Goal: Task Accomplishment & Management: Use online tool/utility

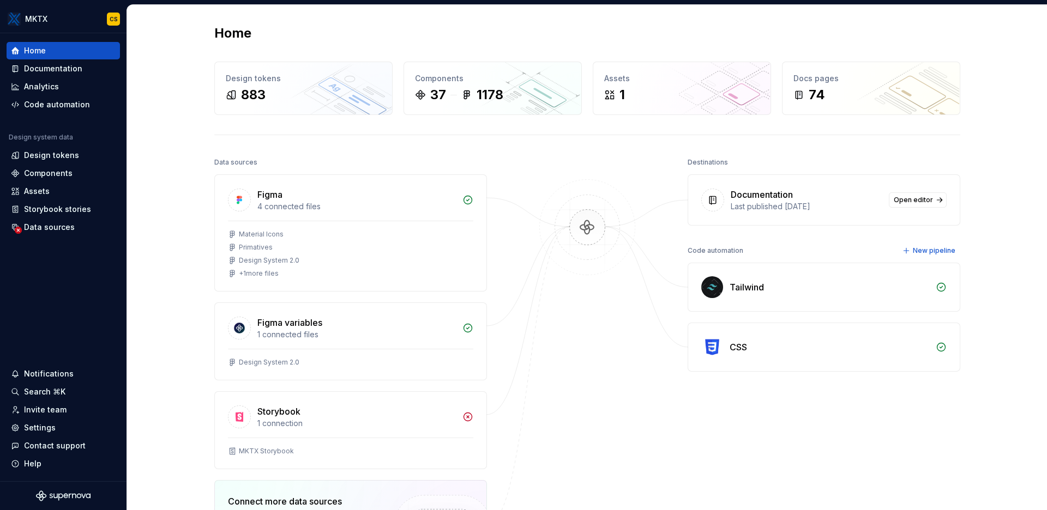
scroll to position [188, 0]
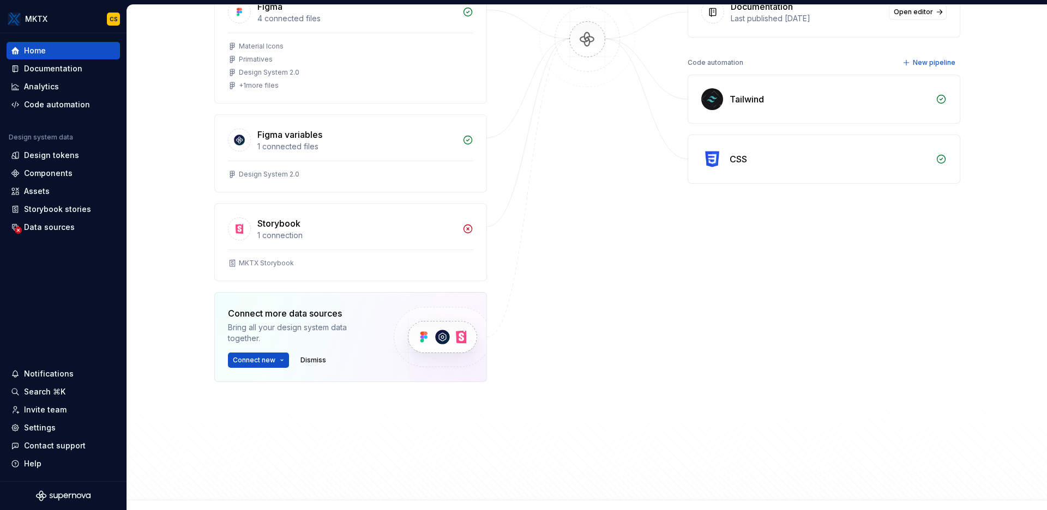
click at [170, 263] on div "Home Design tokens 883 Components 37 1178 Assets 1 Docs pages 74 Data sources F…" at bounding box center [587, 159] width 920 height 684
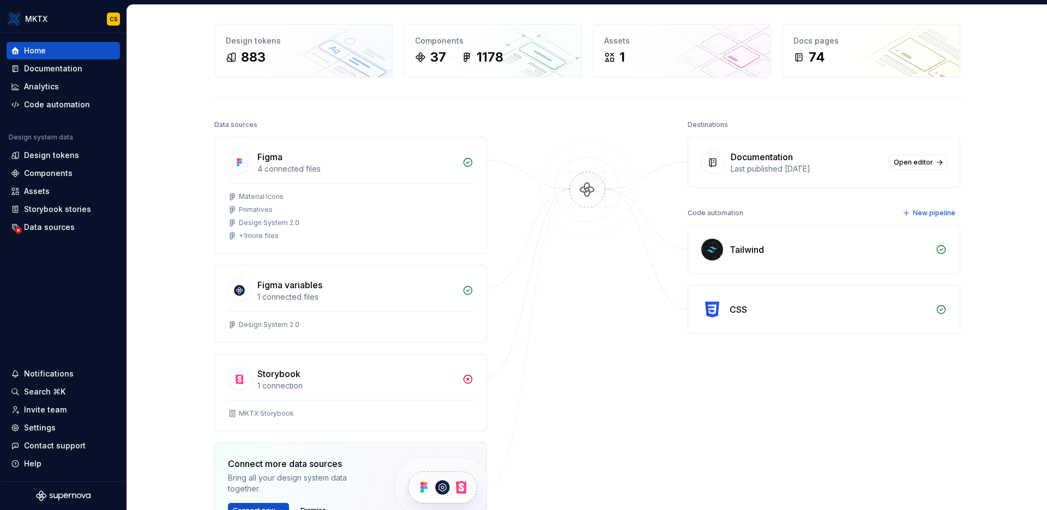
scroll to position [0, 0]
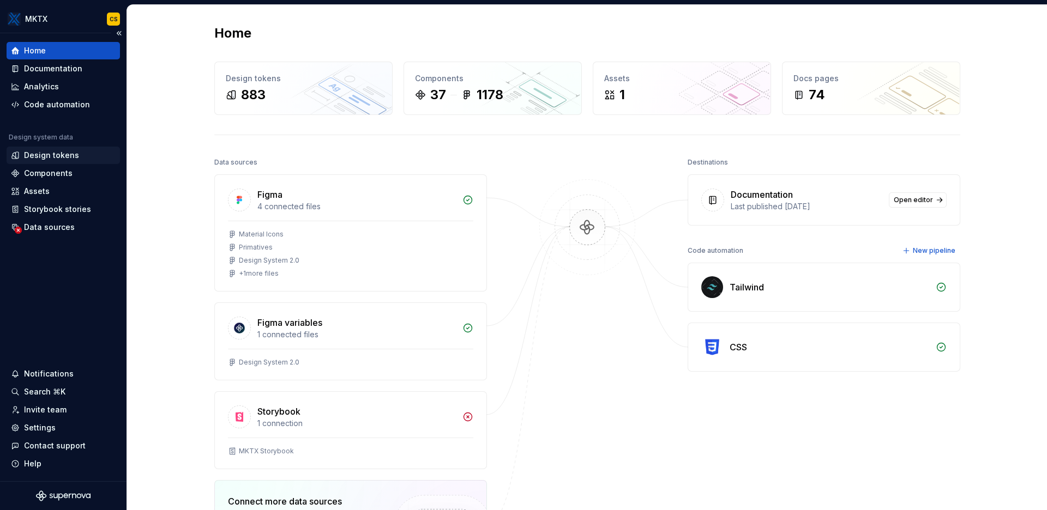
click at [67, 151] on div "Design tokens" at bounding box center [51, 155] width 55 height 11
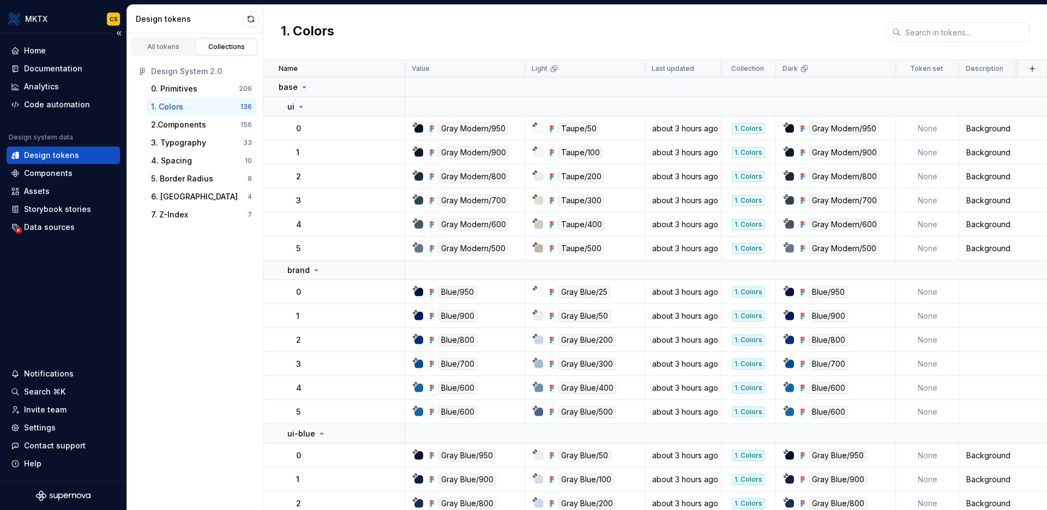
click at [89, 152] on div "Design tokens" at bounding box center [63, 155] width 105 height 11
click at [68, 171] on div "Components" at bounding box center [48, 173] width 49 height 11
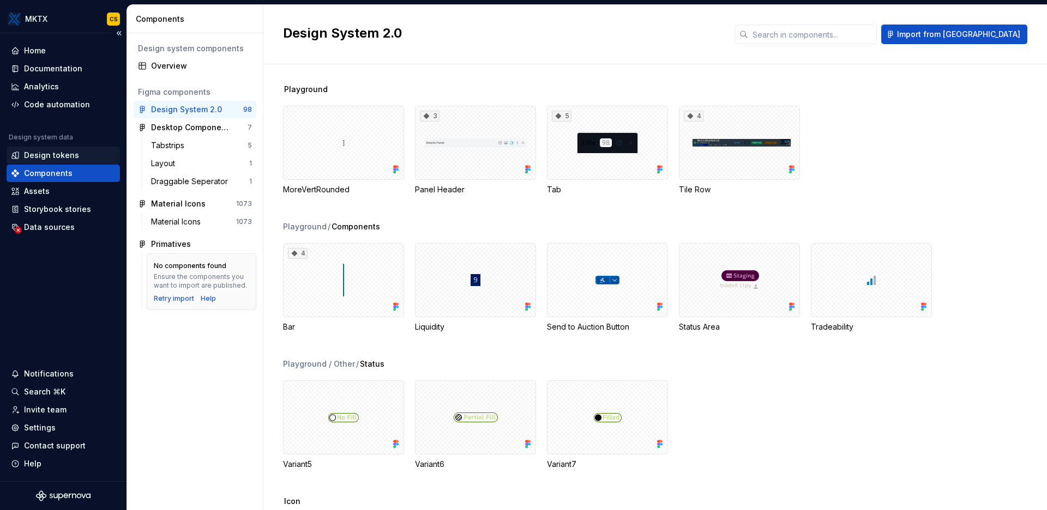
click at [88, 155] on div "Design tokens" at bounding box center [63, 155] width 105 height 11
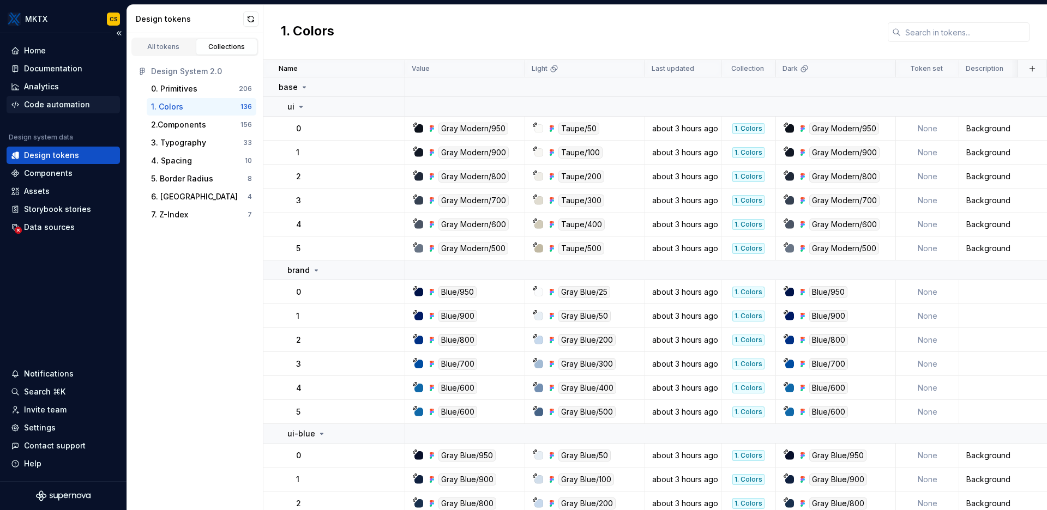
click at [82, 103] on div "Code automation" at bounding box center [57, 104] width 66 height 11
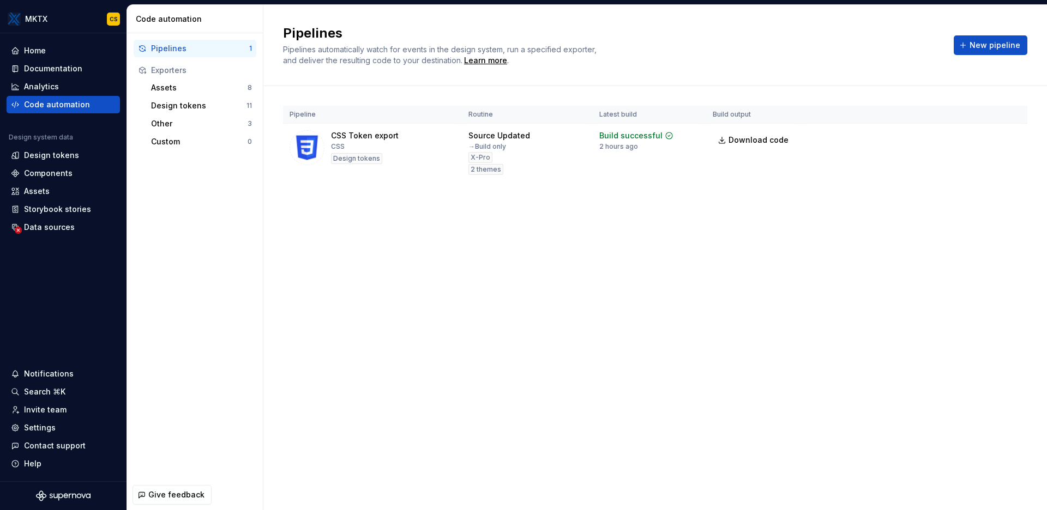
click at [177, 48] on div "Pipelines" at bounding box center [200, 48] width 98 height 11
click at [471, 164] on div "Source Updated → Build only X-Pro 2 themes" at bounding box center [499, 152] width 62 height 45
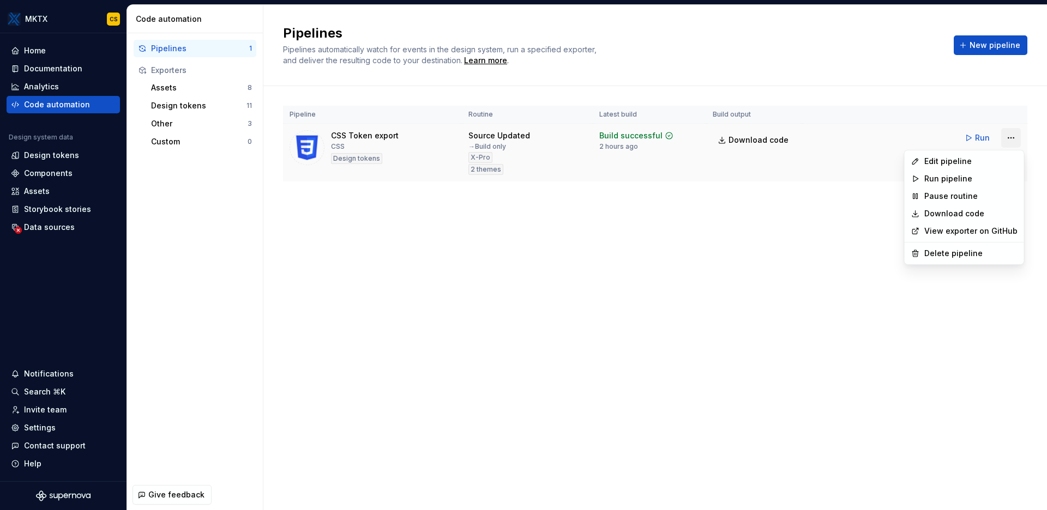
click at [1015, 140] on html "MKTX CS Home Documentation Analytics Code automation Design system data Design …" at bounding box center [523, 255] width 1047 height 510
click at [969, 45] on html "MKTX CS Home Documentation Analytics Code automation Design system data Design …" at bounding box center [523, 255] width 1047 height 510
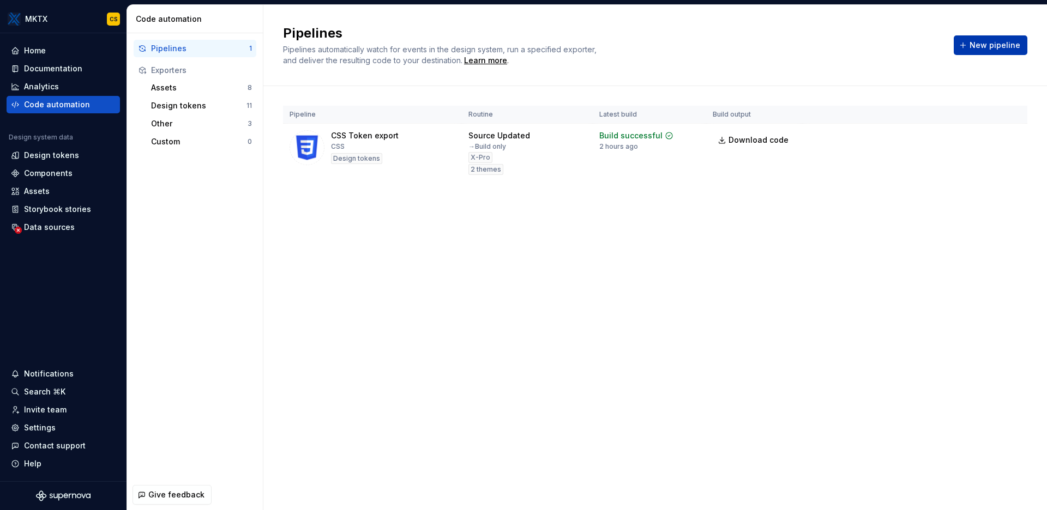
click at [985, 45] on span "New pipeline" at bounding box center [995, 45] width 51 height 11
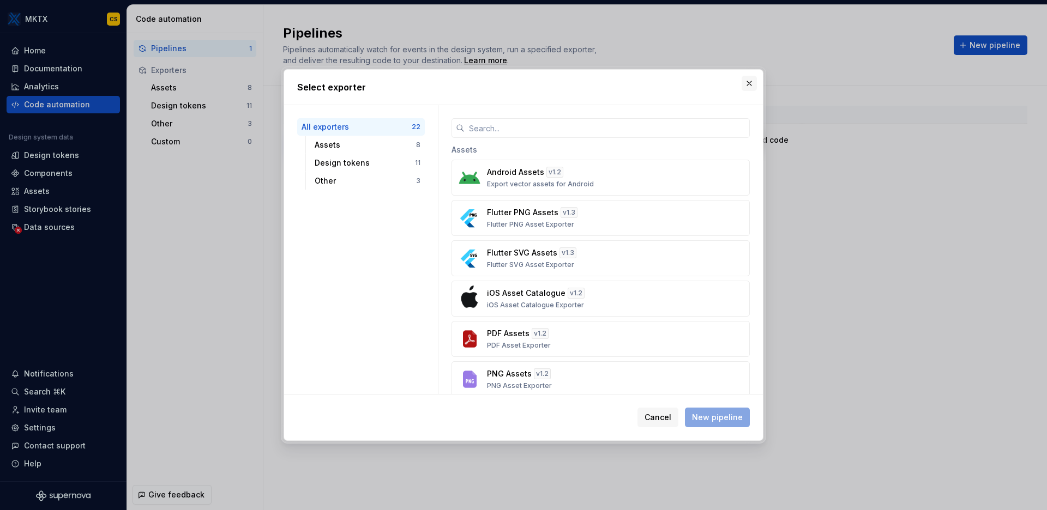
click at [750, 85] on button "button" at bounding box center [749, 83] width 15 height 15
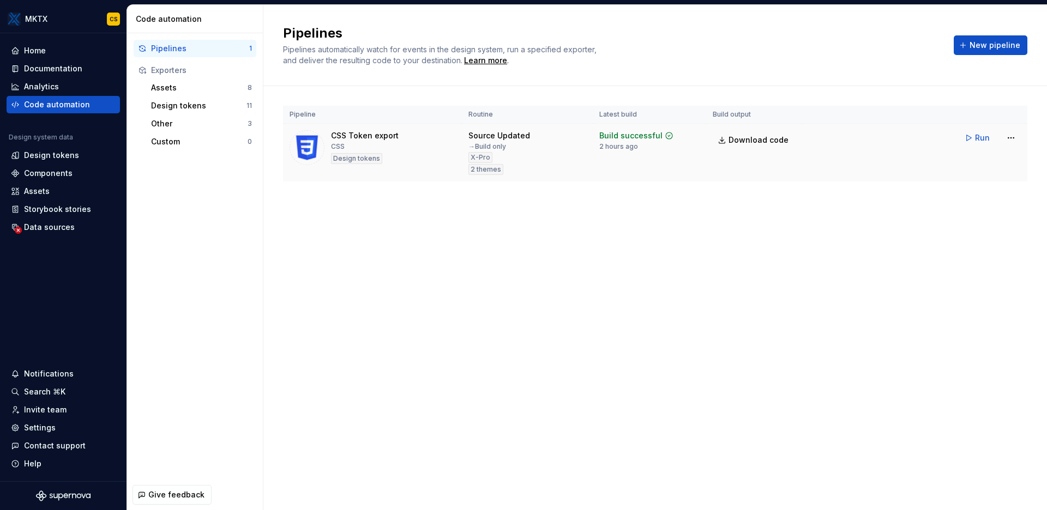
click at [516, 136] on div "Source Updated" at bounding box center [499, 135] width 62 height 11
click at [1000, 165] on tr "CSS Token export CSS Design tokens Source Updated → Build only X-Pro 2 themes B…" at bounding box center [655, 153] width 744 height 58
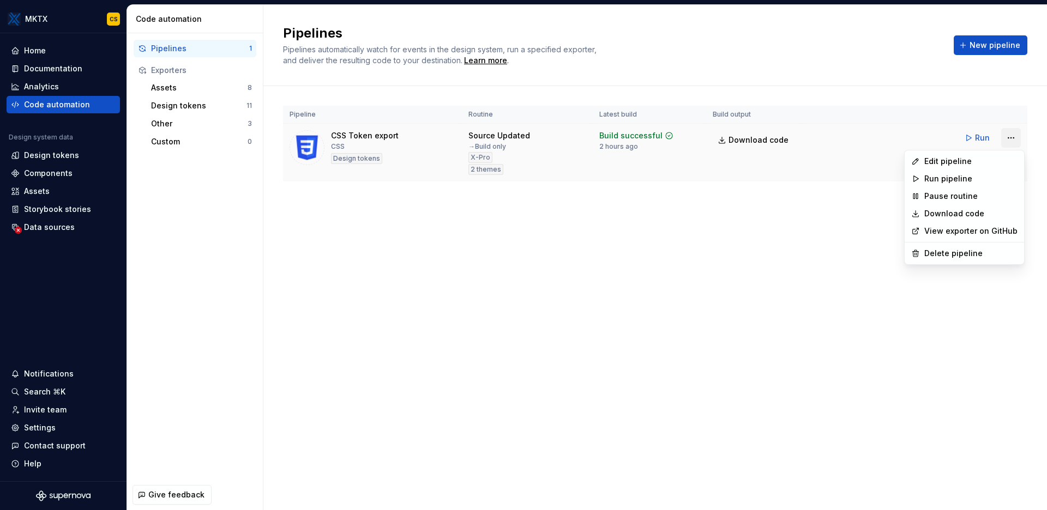
click at [1014, 133] on html "MKTX CS Home Documentation Analytics Code automation Design system data Design …" at bounding box center [523, 255] width 1047 height 510
click at [989, 159] on div "Edit pipeline" at bounding box center [970, 161] width 93 height 11
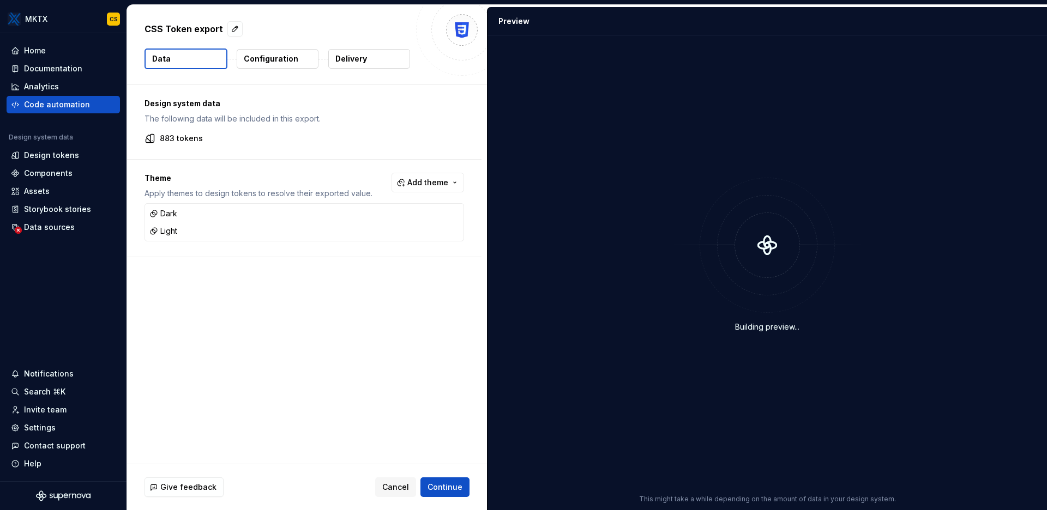
click at [284, 57] on p "Configuration" at bounding box center [271, 58] width 55 height 11
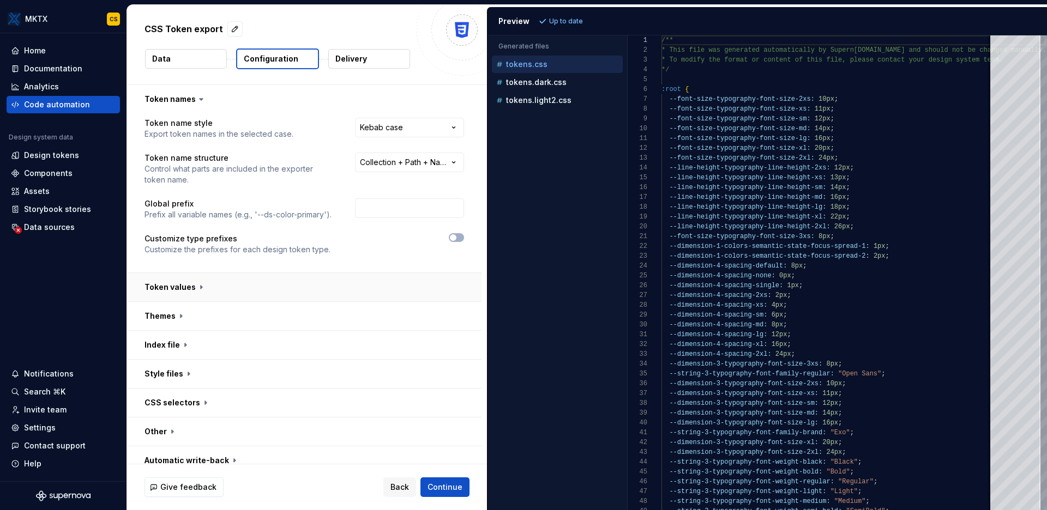
click at [201, 288] on button "button" at bounding box center [304, 287] width 354 height 28
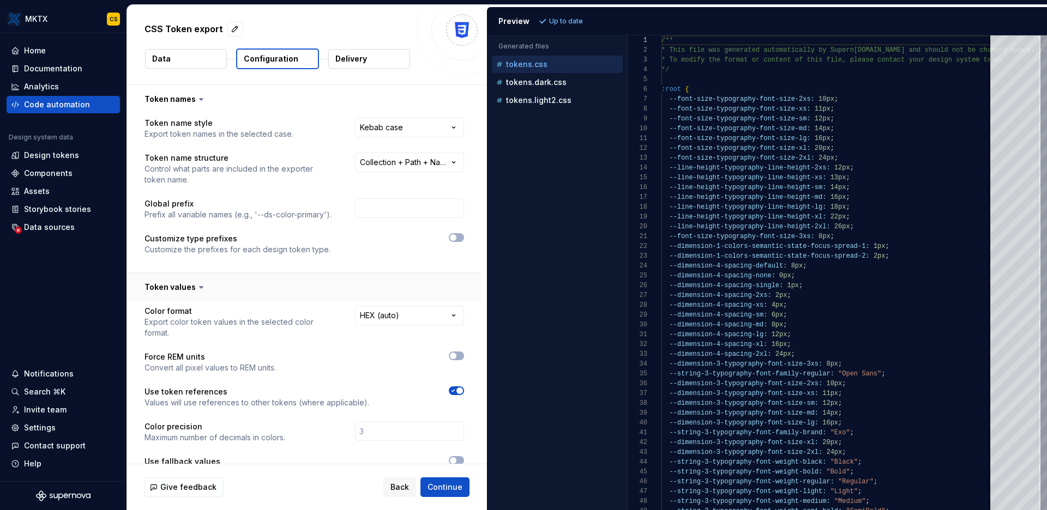
click at [204, 285] on button "button" at bounding box center [304, 287] width 354 height 28
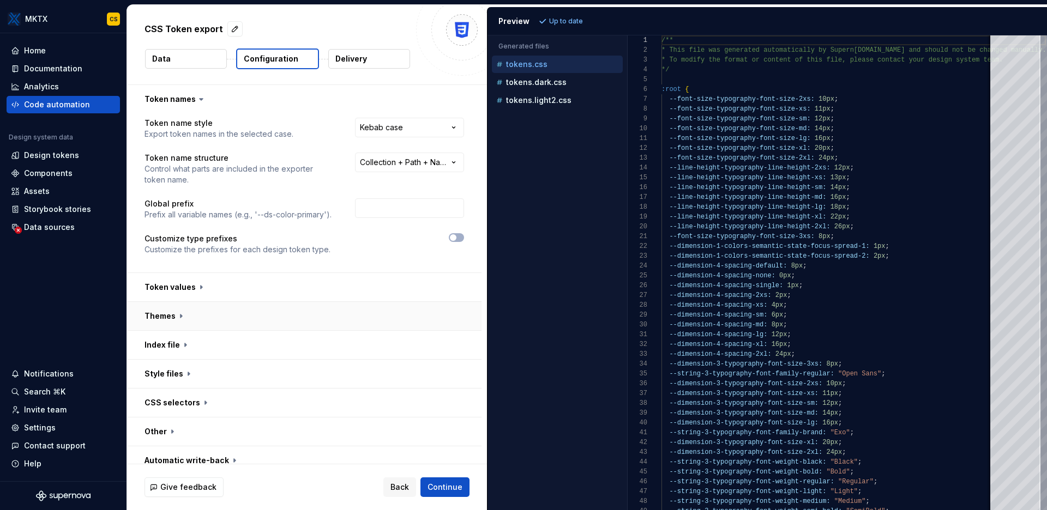
click at [197, 317] on button "button" at bounding box center [304, 316] width 354 height 28
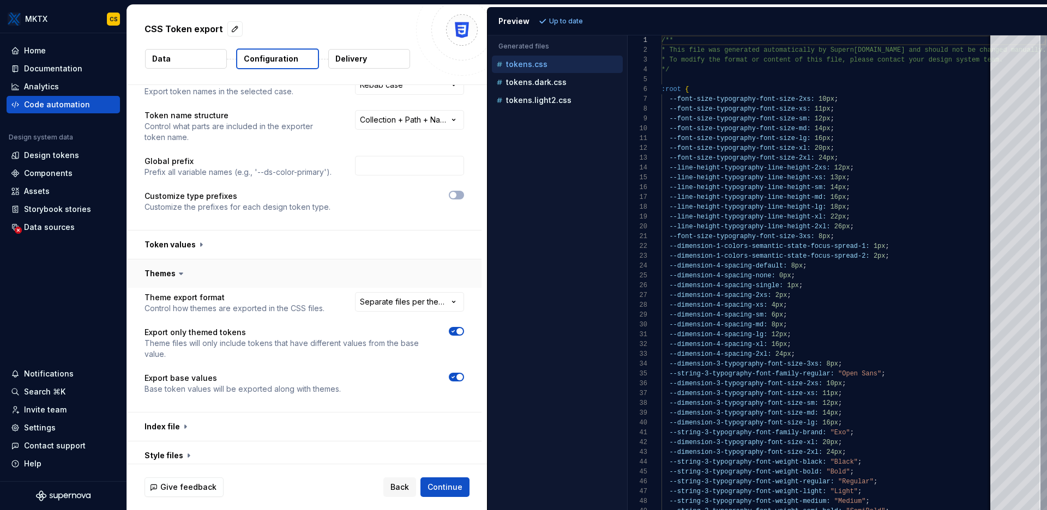
scroll to position [50, 0]
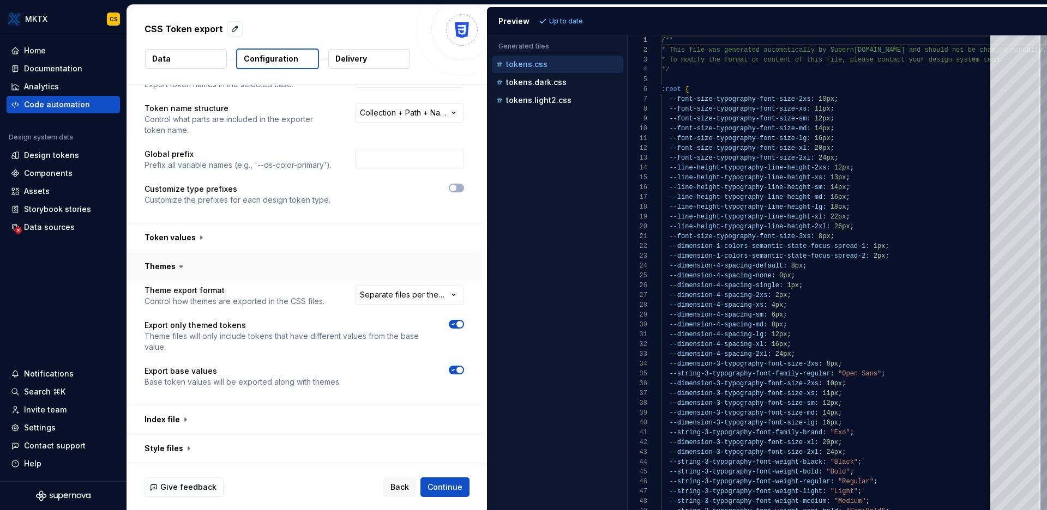
click at [197, 269] on button "button" at bounding box center [304, 266] width 354 height 28
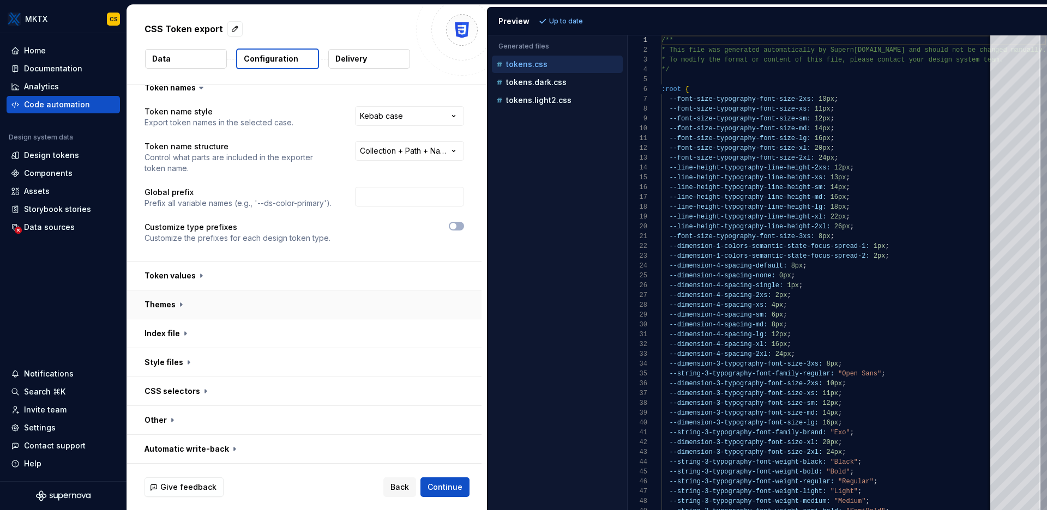
scroll to position [0, 0]
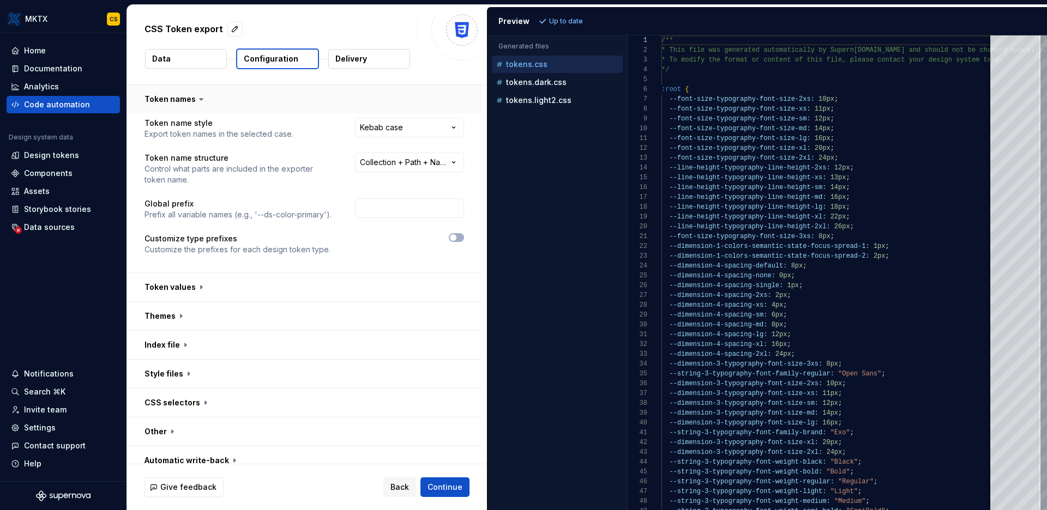
click at [221, 94] on button "button" at bounding box center [304, 99] width 354 height 28
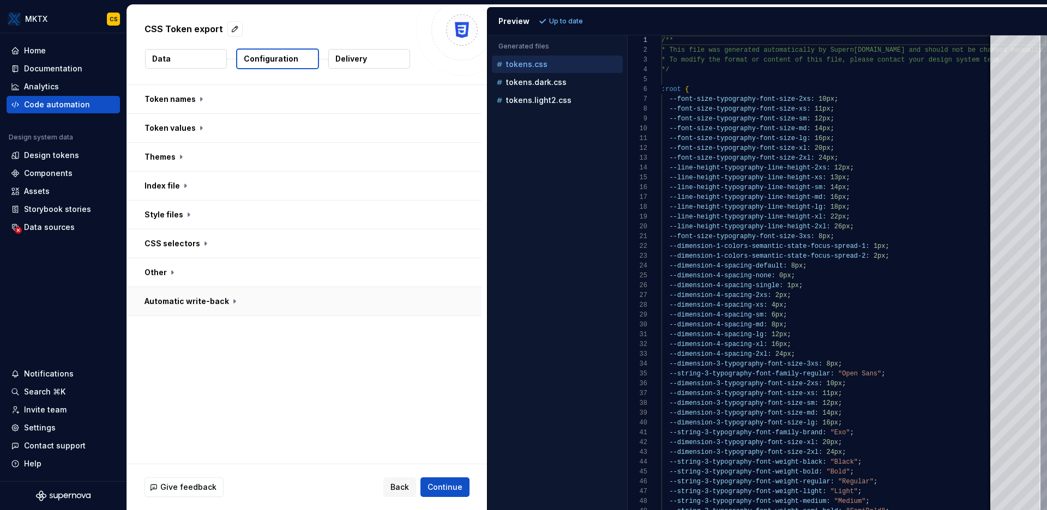
click at [270, 297] on button "button" at bounding box center [304, 301] width 354 height 28
click at [294, 270] on button "button" at bounding box center [304, 272] width 354 height 28
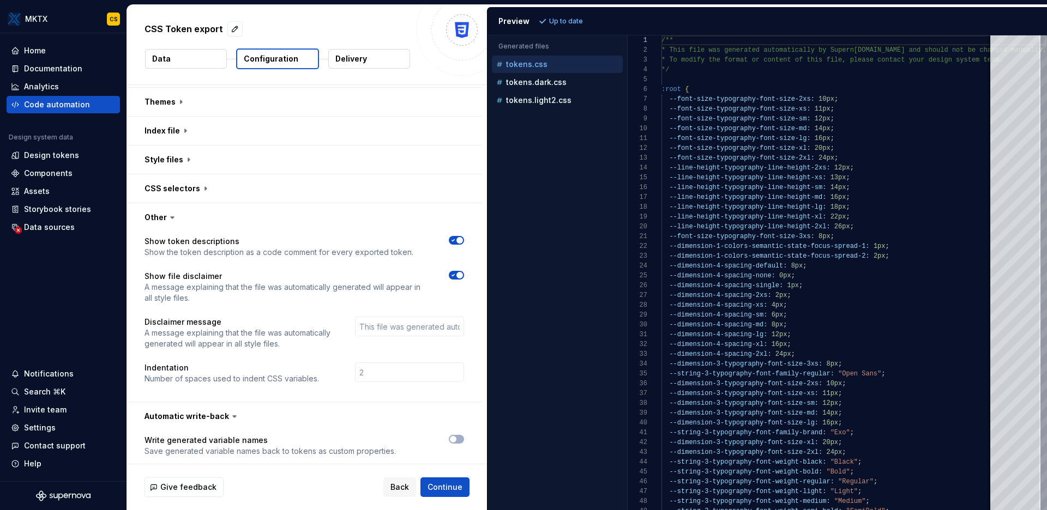
scroll to position [62, 0]
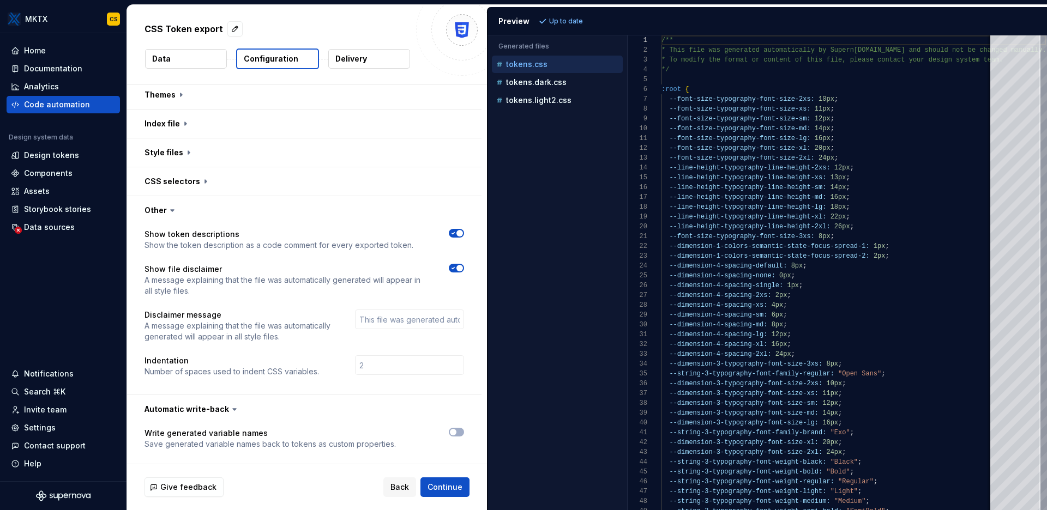
click at [389, 59] on button "Delivery" at bounding box center [369, 59] width 82 height 20
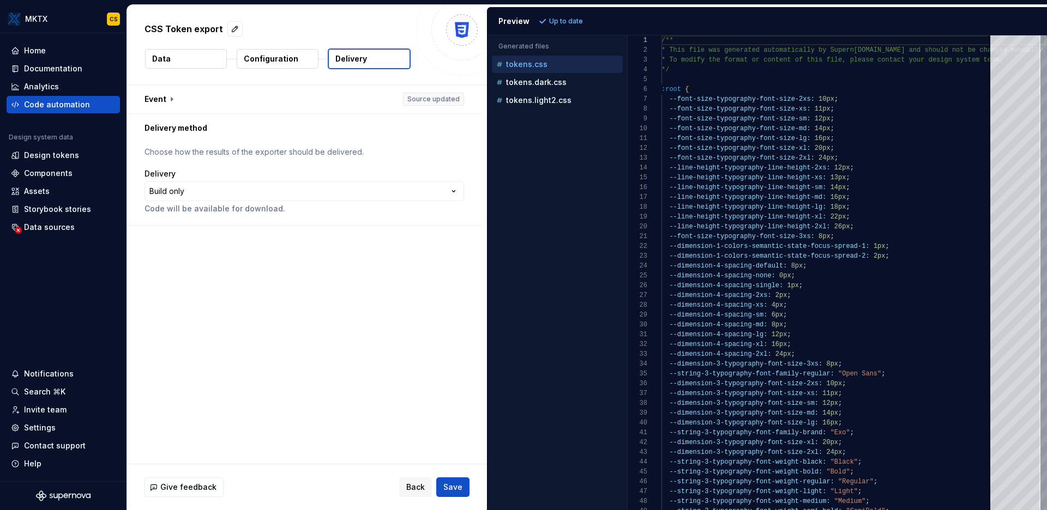
click at [195, 59] on button "Data" at bounding box center [186, 59] width 82 height 20
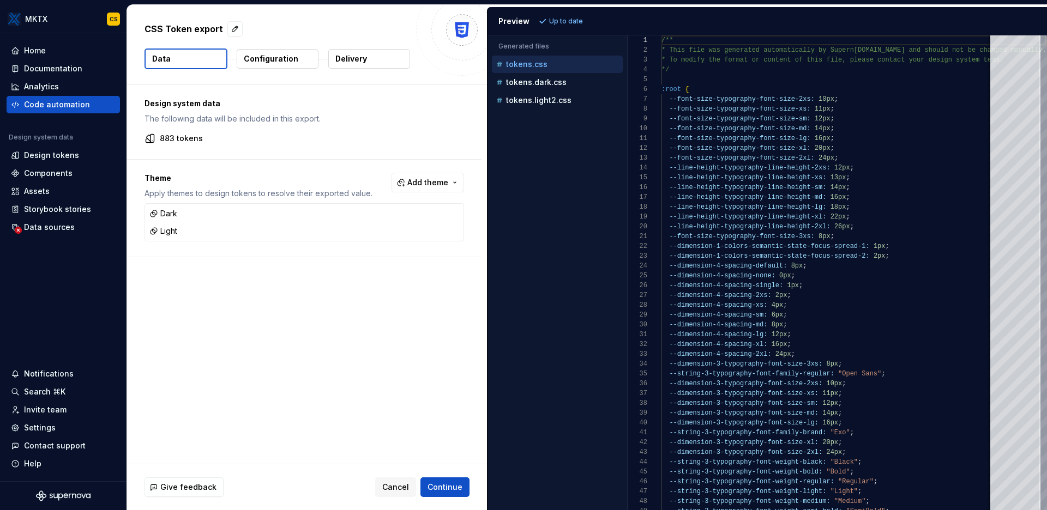
click at [291, 63] on p "Configuration" at bounding box center [271, 58] width 55 height 11
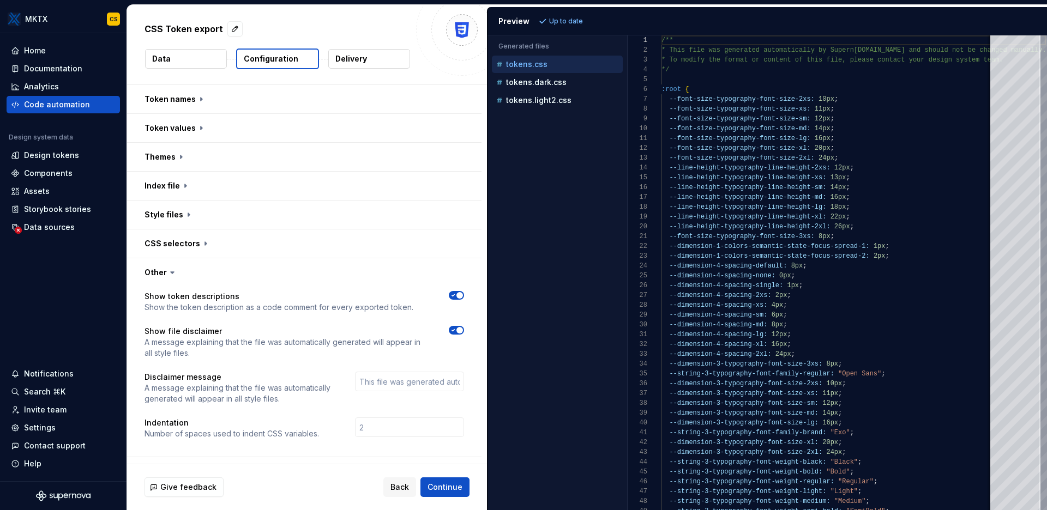
scroll to position [66, 0]
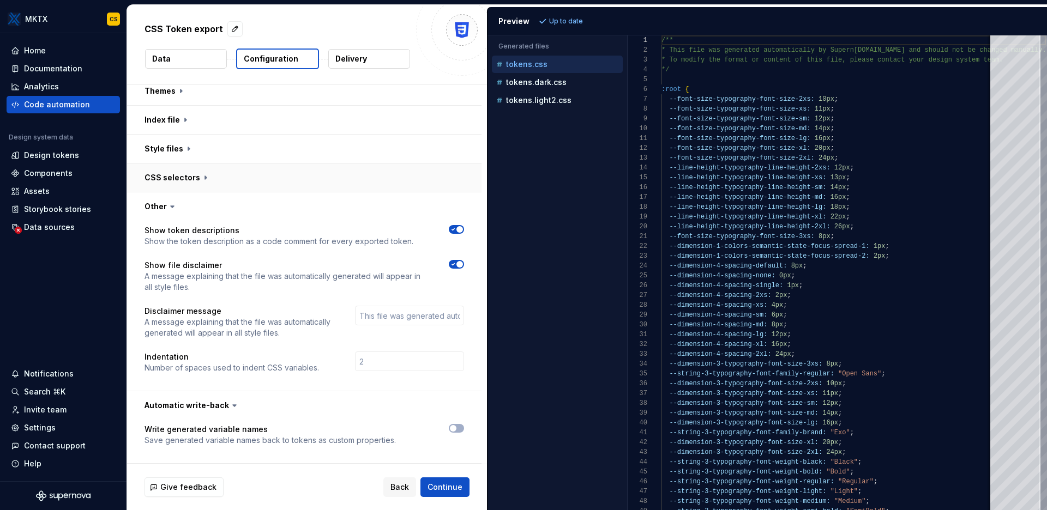
click at [192, 172] on button "button" at bounding box center [304, 178] width 354 height 28
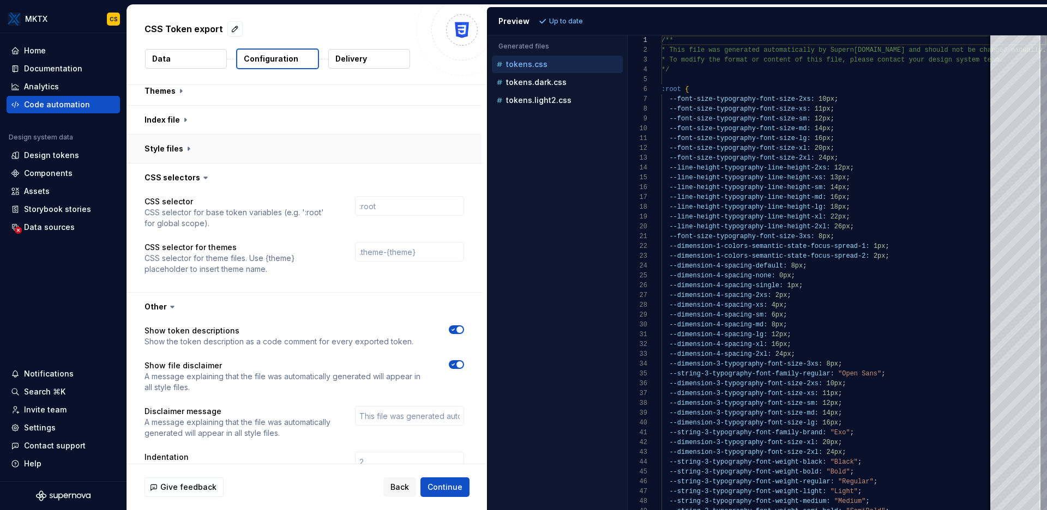
click at [185, 146] on button "button" at bounding box center [304, 149] width 354 height 28
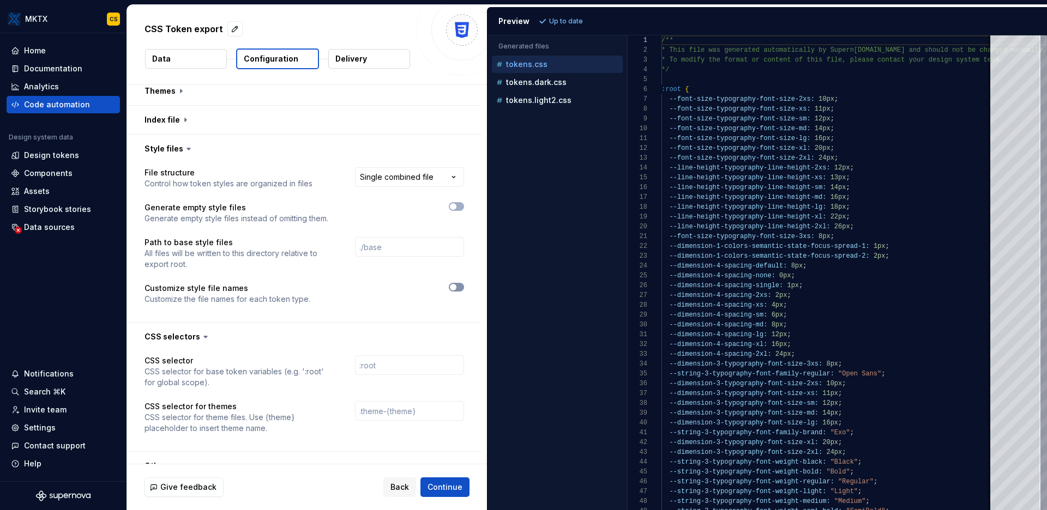
click at [456, 285] on icon "button" at bounding box center [453, 287] width 9 height 7
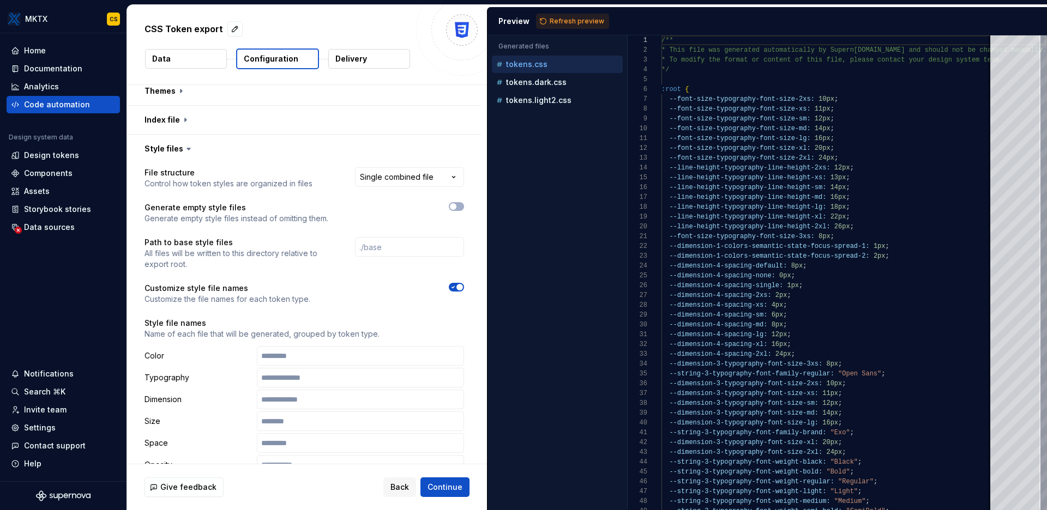
click at [456, 286] on span "button" at bounding box center [459, 287] width 7 height 7
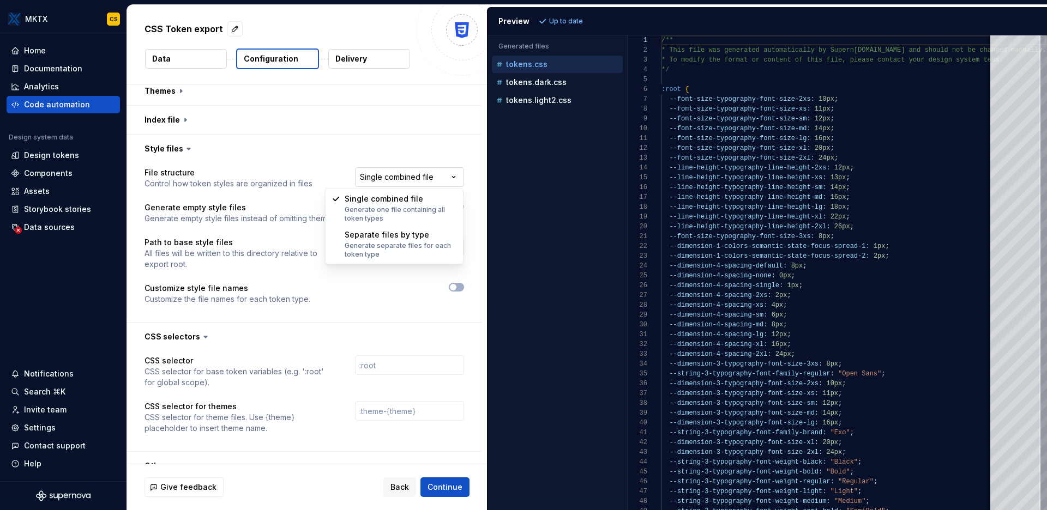
click at [407, 174] on html "**********" at bounding box center [523, 255] width 1047 height 510
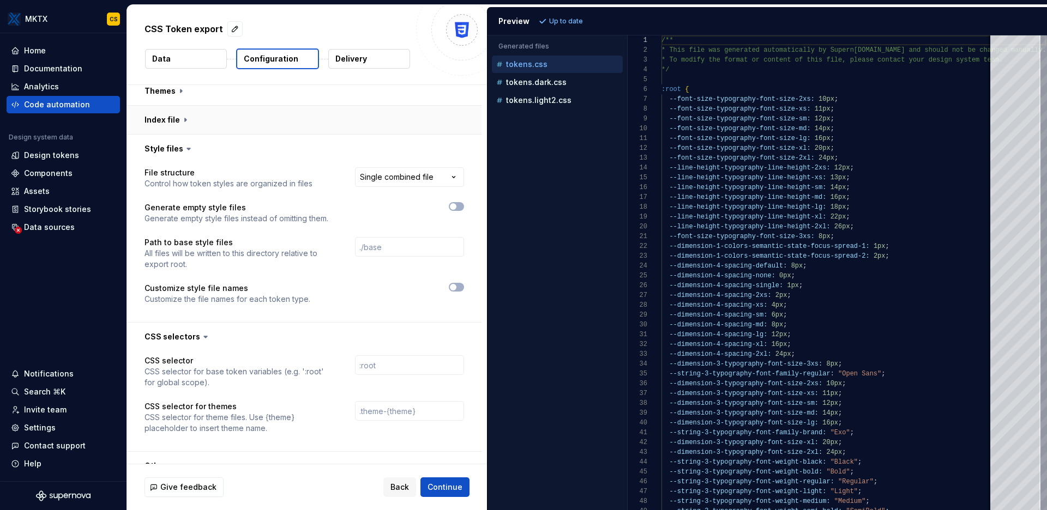
click at [170, 118] on button "button" at bounding box center [304, 120] width 354 height 28
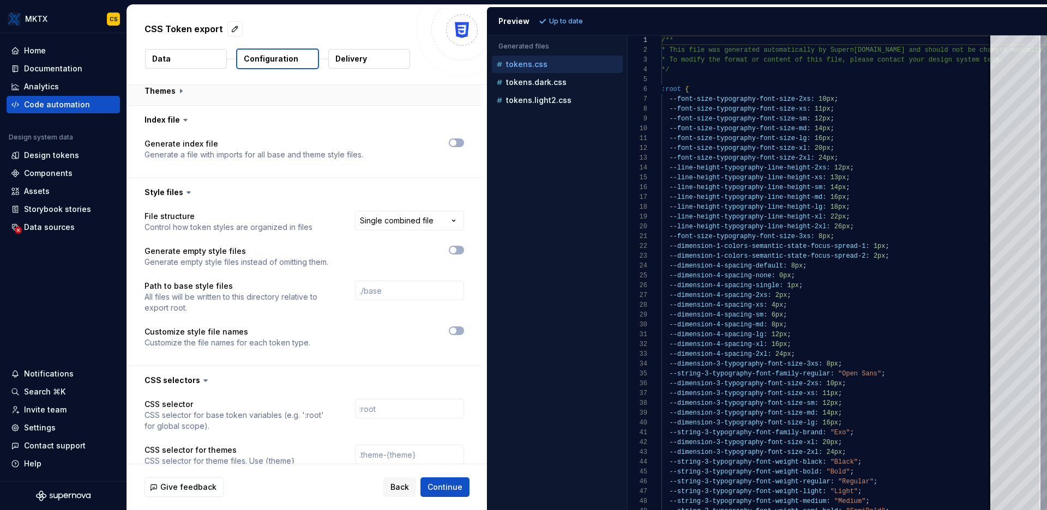
click at [165, 97] on button "button" at bounding box center [304, 91] width 354 height 28
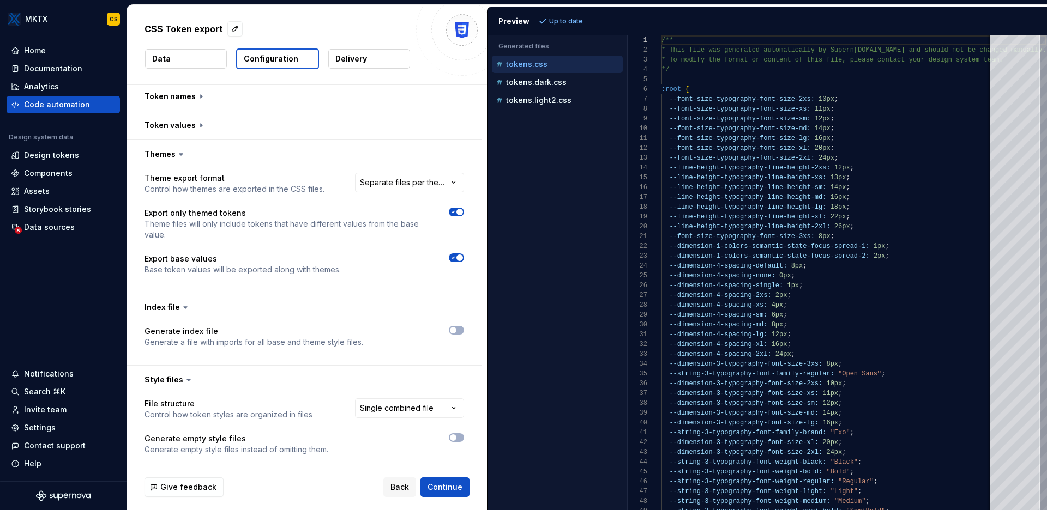
scroll to position [0, 0]
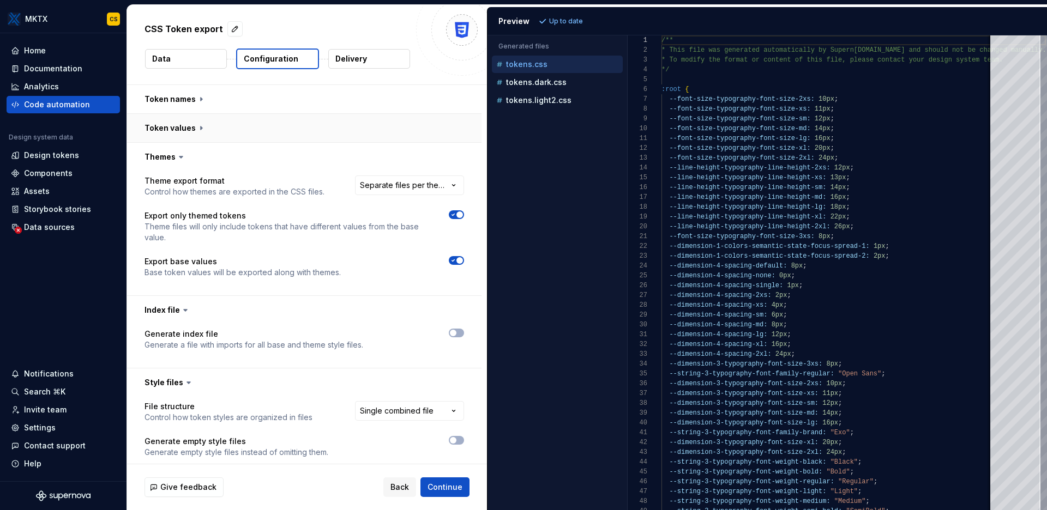
click at [196, 123] on button "button" at bounding box center [304, 128] width 354 height 28
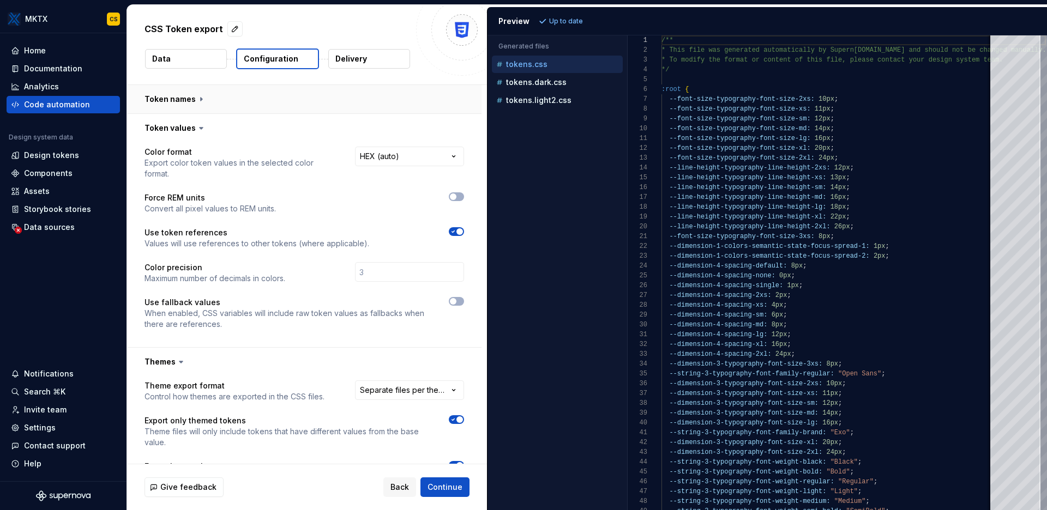
click at [228, 108] on button "button" at bounding box center [304, 99] width 354 height 28
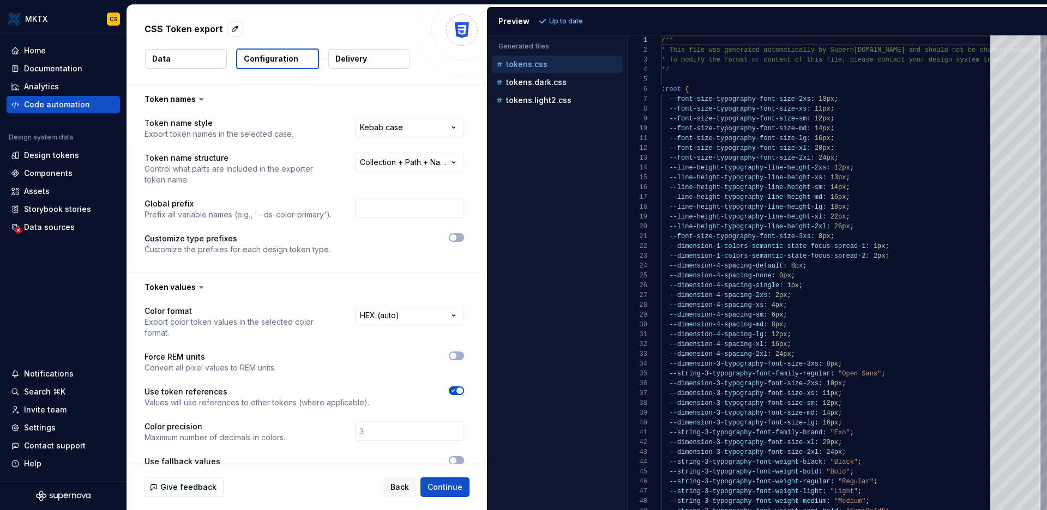
click at [371, 53] on button "Delivery" at bounding box center [369, 59] width 82 height 20
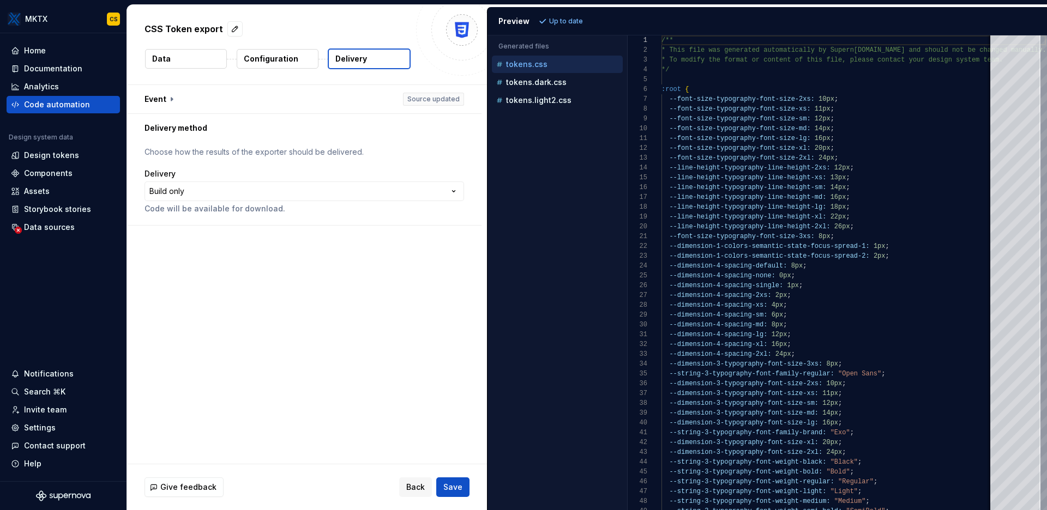
click at [192, 59] on button "Data" at bounding box center [186, 59] width 82 height 20
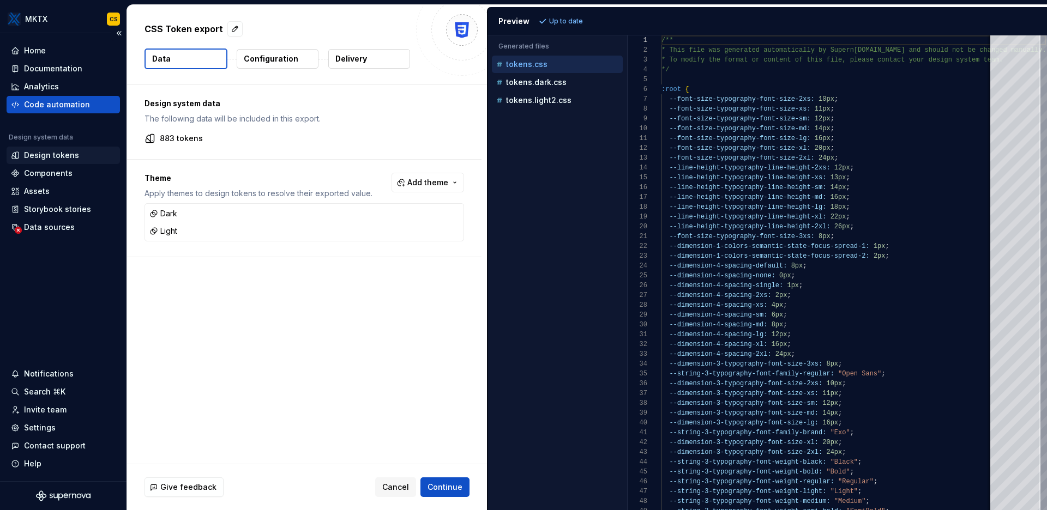
click at [70, 155] on div "Design tokens" at bounding box center [51, 155] width 55 height 11
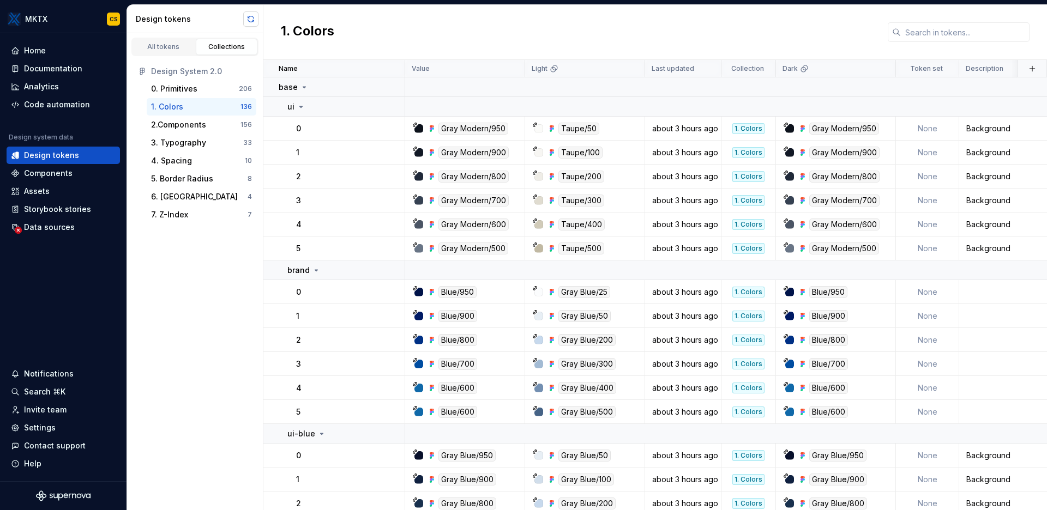
click at [249, 19] on button "button" at bounding box center [250, 18] width 15 height 15
click at [46, 104] on div "Code automation" at bounding box center [57, 104] width 66 height 11
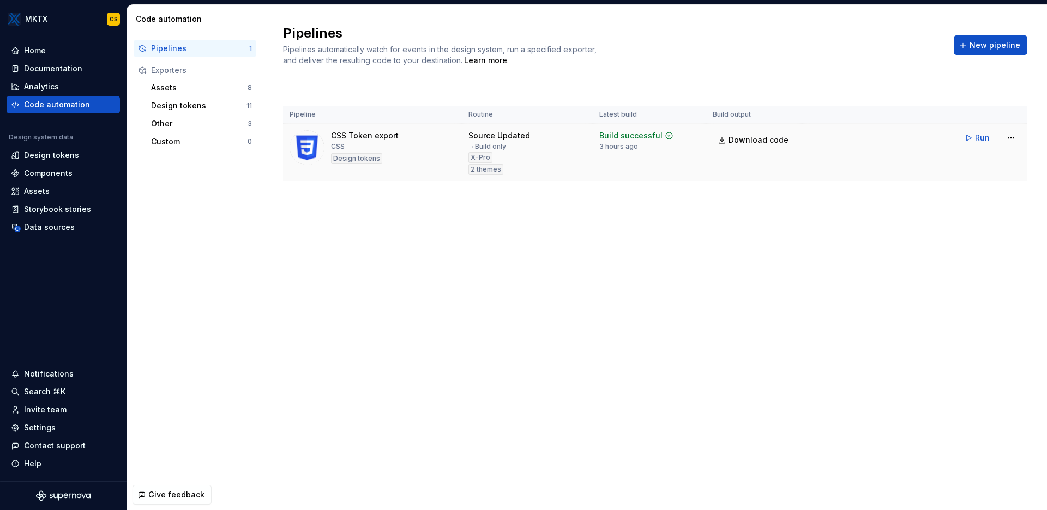
click at [415, 137] on div "CSS Token export CSS Design tokens" at bounding box center [373, 147] width 166 height 35
click at [400, 140] on div "CSS Token export CSS Design tokens" at bounding box center [373, 147] width 166 height 35
